Goal: Check status: Check status

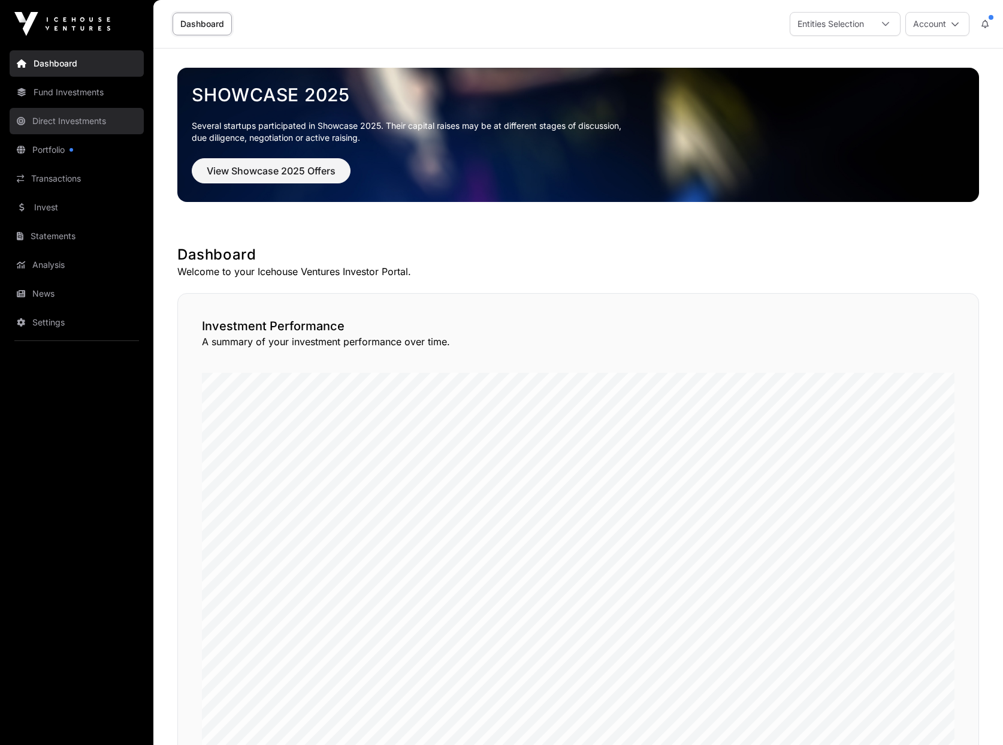
click at [53, 123] on link "Direct Investments" at bounding box center [77, 121] width 134 height 26
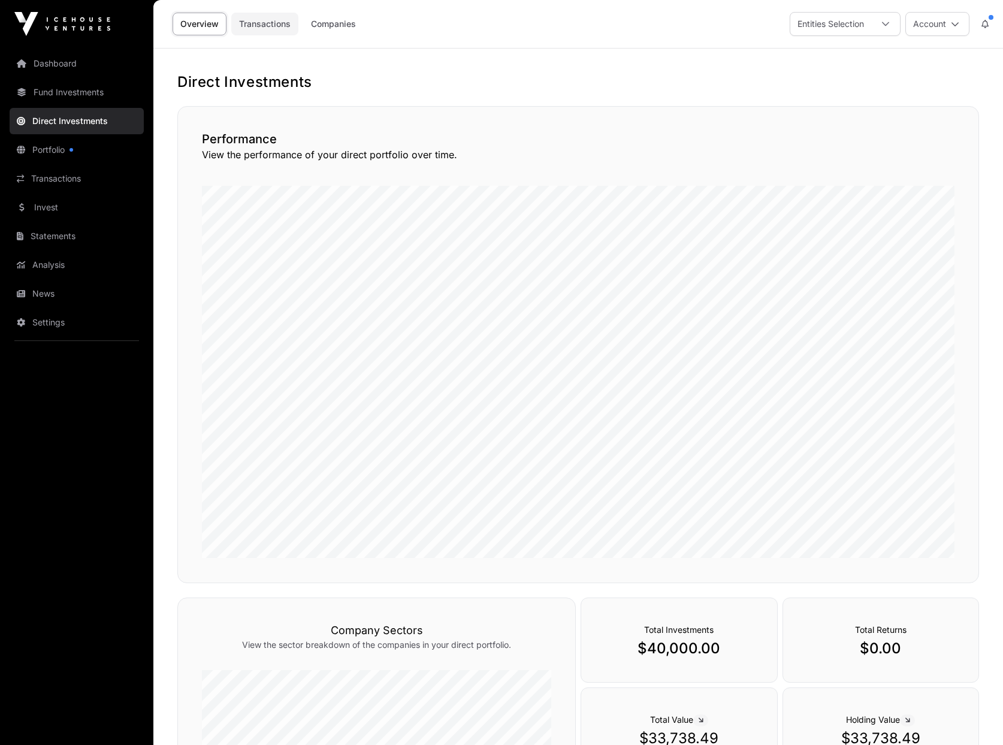
click at [264, 27] on link "Transactions" at bounding box center [264, 24] width 67 height 23
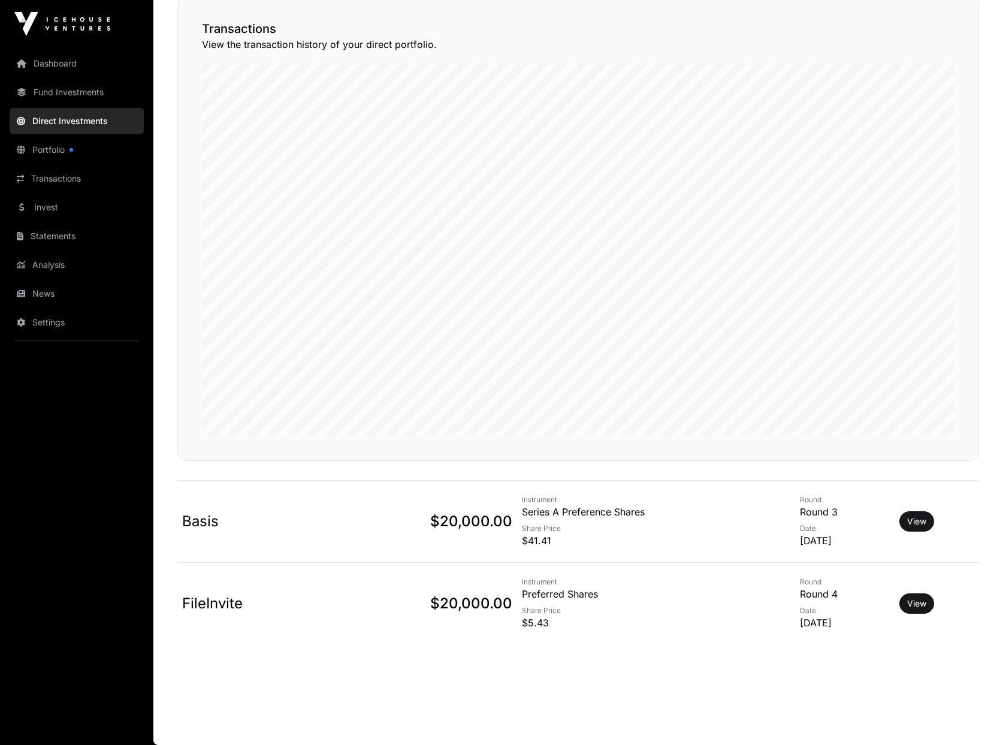
scroll to position [119, 0]
click at [924, 603] on link "View" at bounding box center [916, 603] width 19 height 12
